Goal: Transaction & Acquisition: Purchase product/service

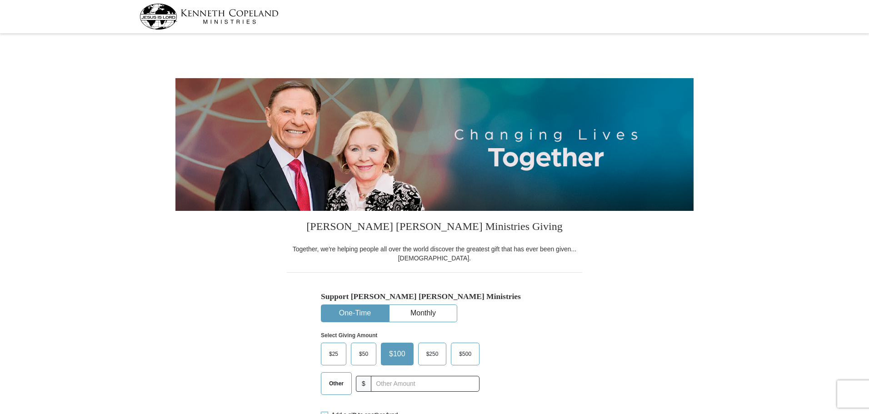
select select "AZ"
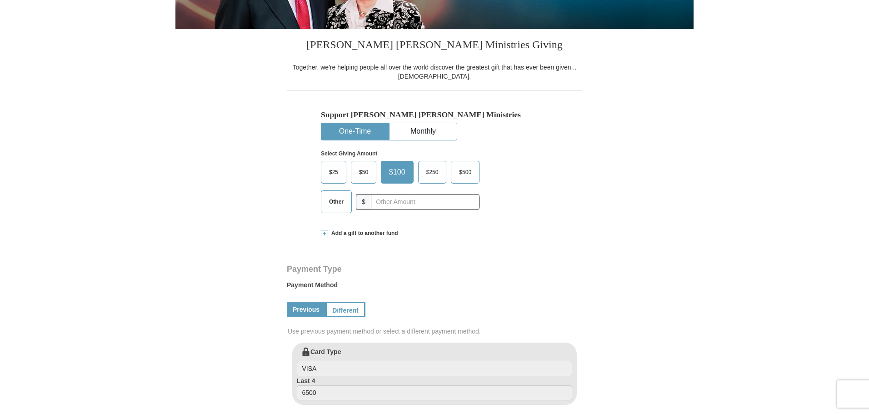
click at [342, 204] on span "Other" at bounding box center [337, 202] width 24 height 14
click at [0, 0] on input "Other" at bounding box center [0, 0] width 0 height 0
drag, startPoint x: 404, startPoint y: 204, endPoint x: 415, endPoint y: 202, distance: 10.7
click at [407, 203] on input "text" at bounding box center [425, 202] width 101 height 16
type input "16.00"
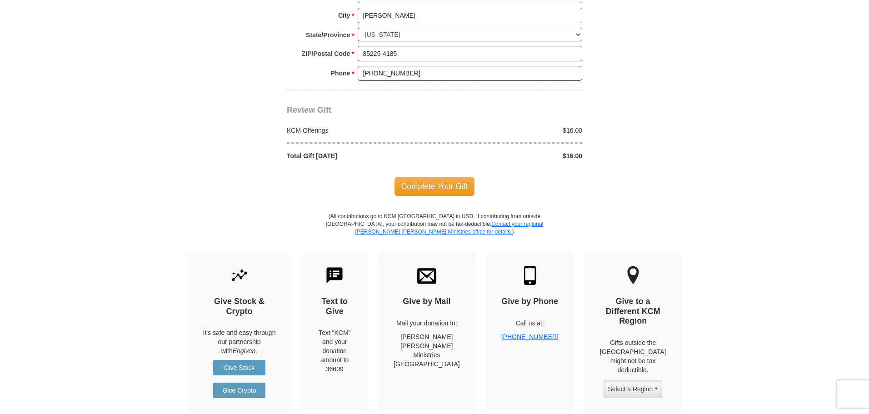
scroll to position [773, 0]
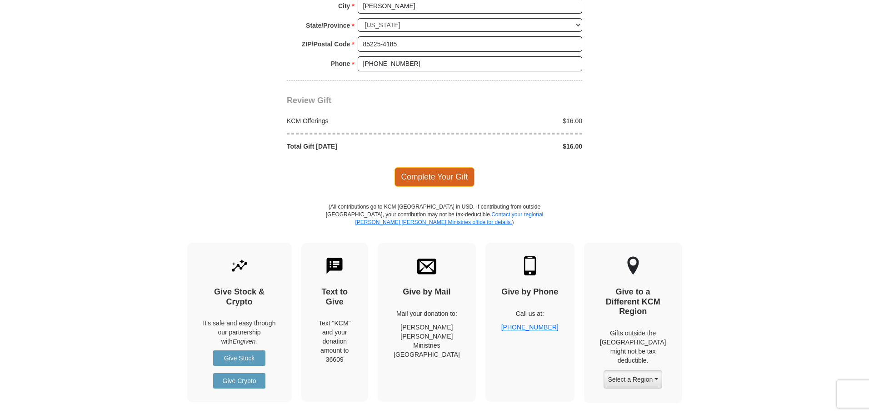
click at [457, 179] on span "Complete Your Gift" at bounding box center [435, 176] width 80 height 19
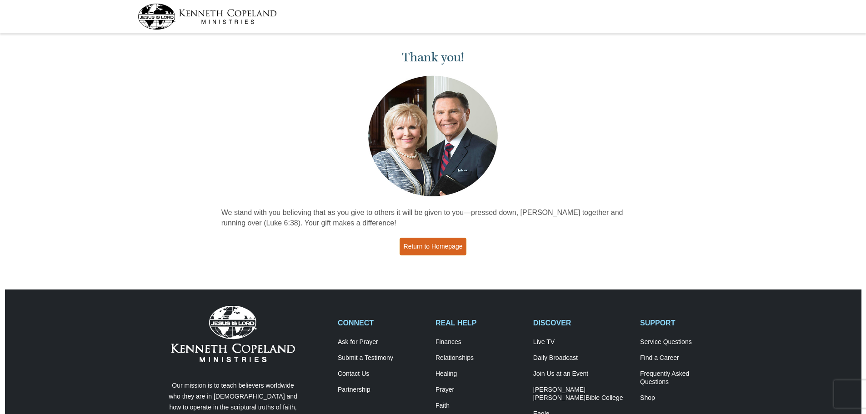
click at [437, 243] on link "Return to Homepage" at bounding box center [433, 247] width 67 height 18
